Goal: Task Accomplishment & Management: Complete application form

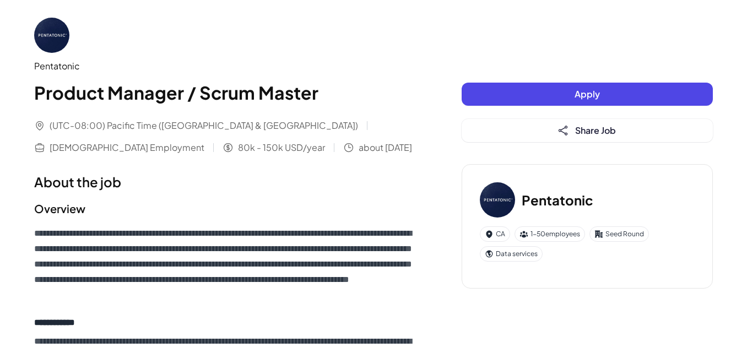
click at [524, 86] on button "Apply" at bounding box center [587, 94] width 251 height 23
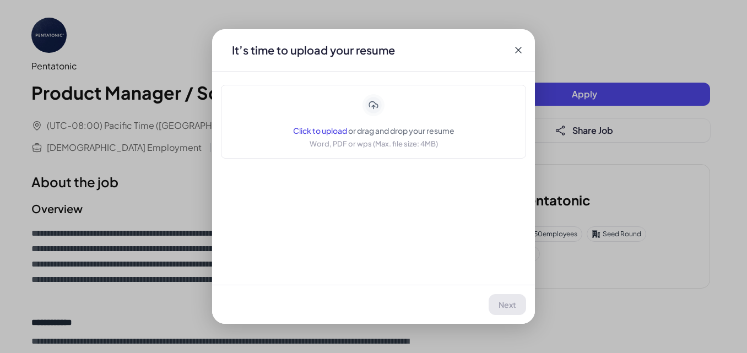
click at [341, 129] on span "Click to upload" at bounding box center [320, 131] width 54 height 10
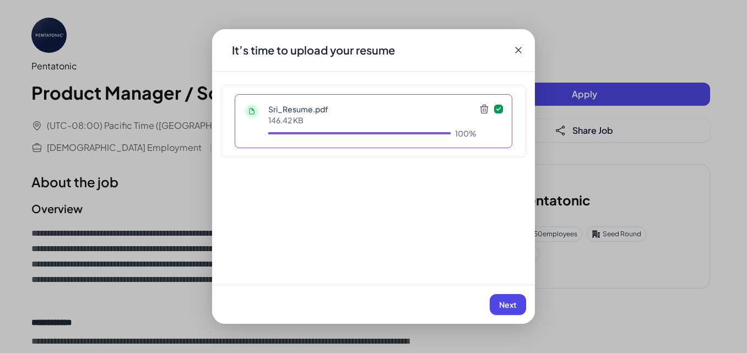
click at [514, 306] on span "Next" at bounding box center [508, 305] width 18 height 10
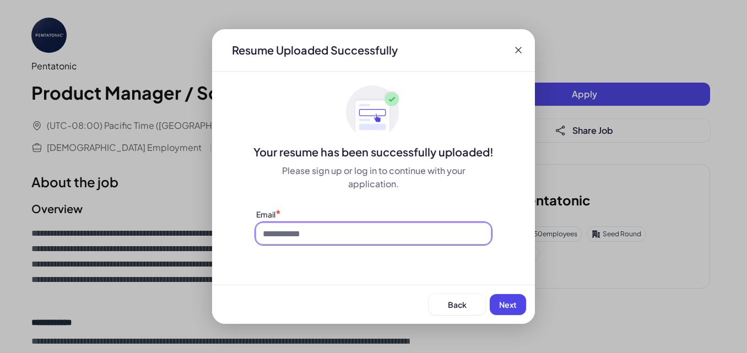
click at [305, 238] on input at bounding box center [373, 233] width 235 height 21
type input "**********"
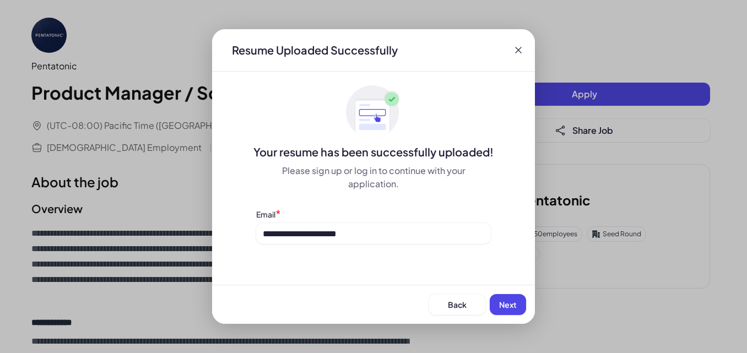
click at [509, 312] on button "Next" at bounding box center [508, 304] width 36 height 21
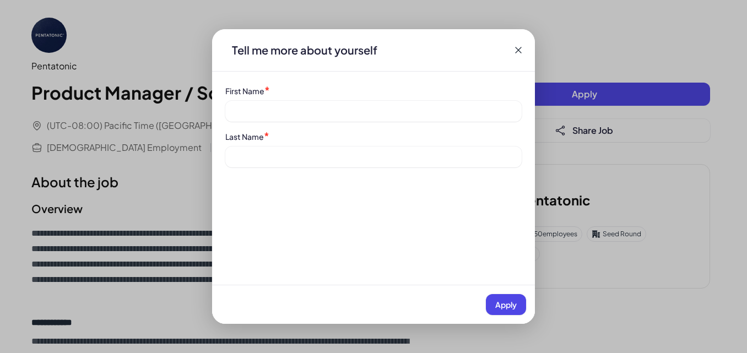
click at [261, 100] on div "First Name *" at bounding box center [373, 103] width 296 height 37
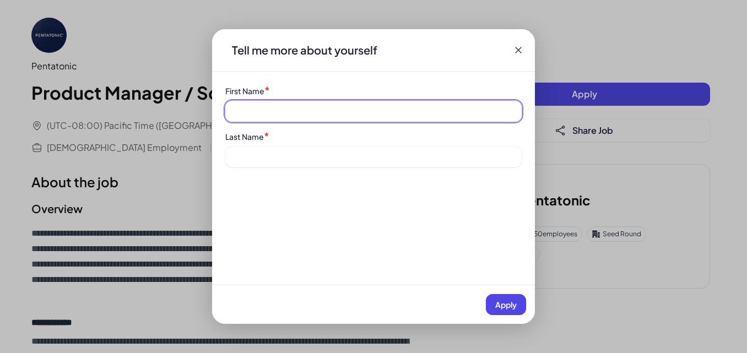
click at [293, 121] on input at bounding box center [373, 111] width 296 height 21
type input "***"
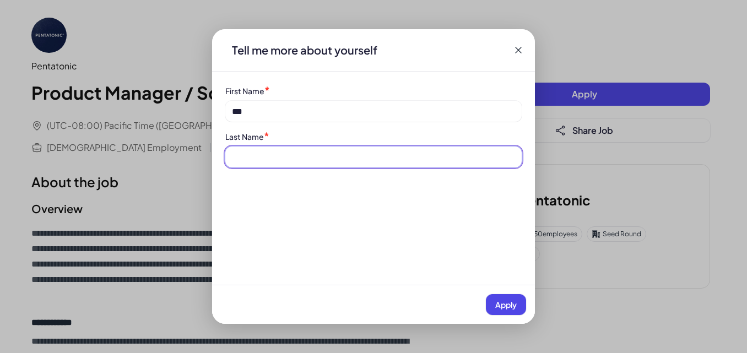
click at [282, 156] on input at bounding box center [373, 156] width 296 height 21
type input "*********"
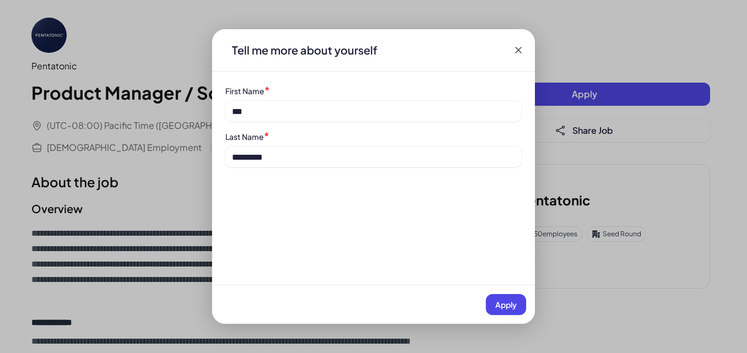
click at [502, 298] on button "Apply" at bounding box center [506, 304] width 40 height 21
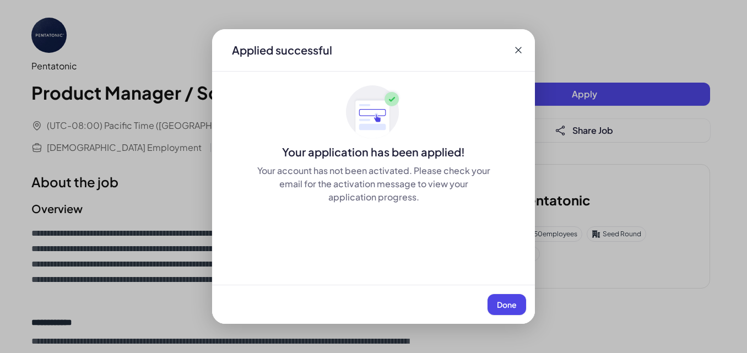
click at [512, 310] on button "Done" at bounding box center [506, 304] width 39 height 21
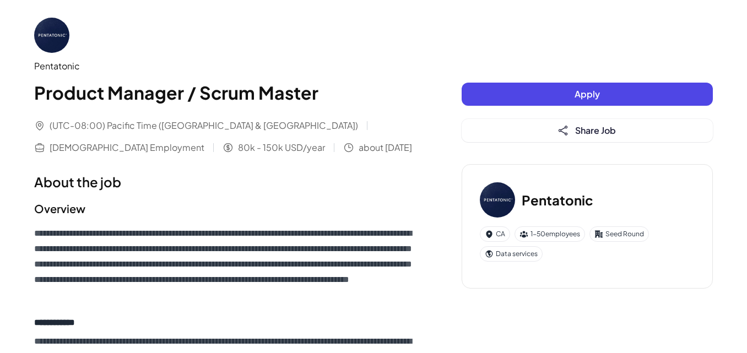
click at [523, 117] on div "Apply Share Job" at bounding box center [587, 112] width 251 height 59
click at [528, 96] on button "Apply" at bounding box center [587, 94] width 251 height 23
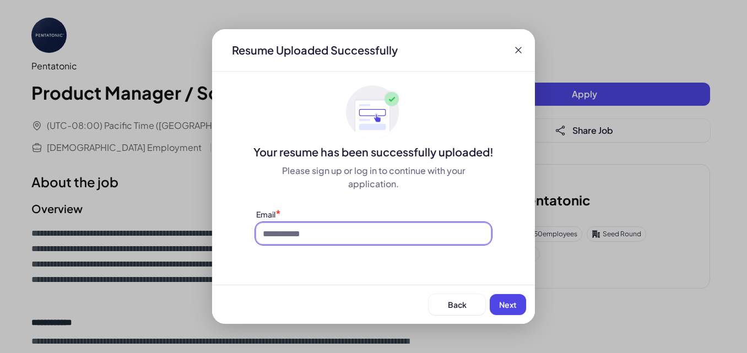
click at [341, 241] on input at bounding box center [373, 233] width 235 height 21
type input "**********"
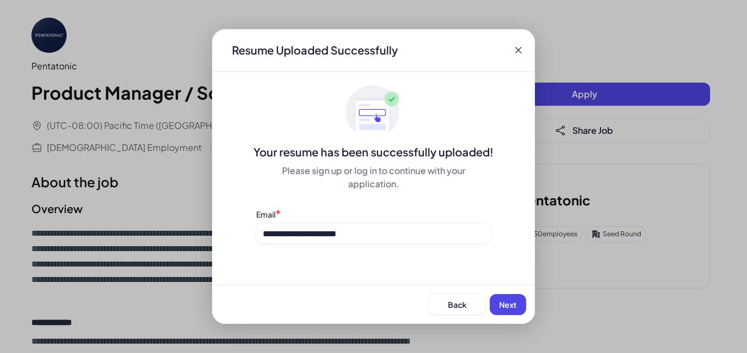
click at [504, 293] on div "Back Next" at bounding box center [373, 304] width 323 height 39
click at [504, 297] on button "Next" at bounding box center [508, 304] width 36 height 21
click at [504, 297] on div "Back Next" at bounding box center [373, 304] width 323 height 39
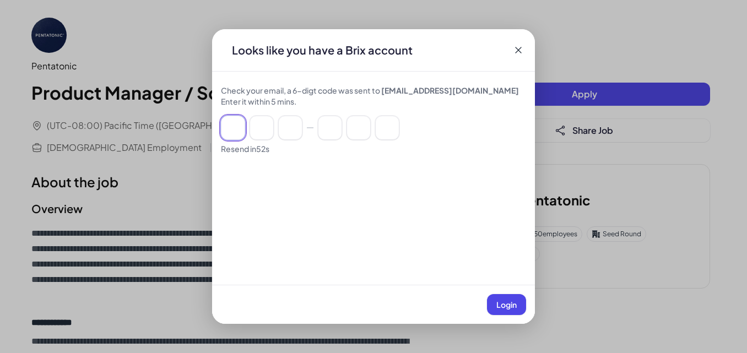
click at [238, 130] on input at bounding box center [233, 128] width 24 height 24
paste input "******"
type input "*"
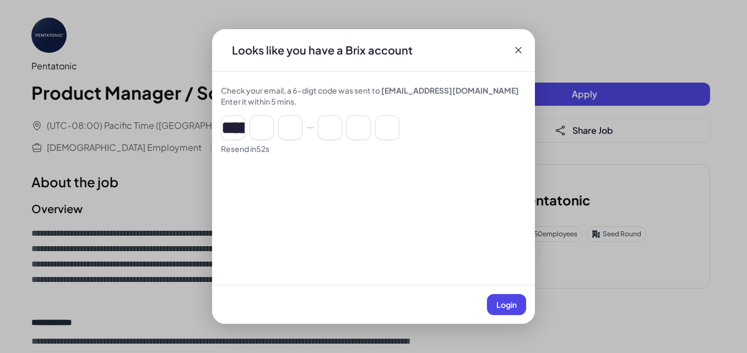
type input "*"
click at [492, 302] on button "Login" at bounding box center [506, 304] width 39 height 21
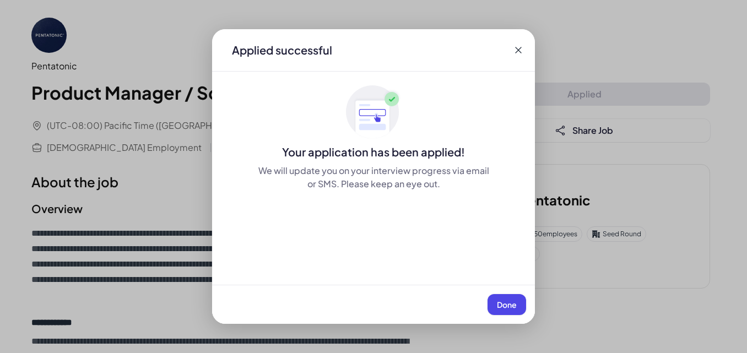
click at [513, 299] on button "Done" at bounding box center [506, 304] width 39 height 21
